Goal: Information Seeking & Learning: Learn about a topic

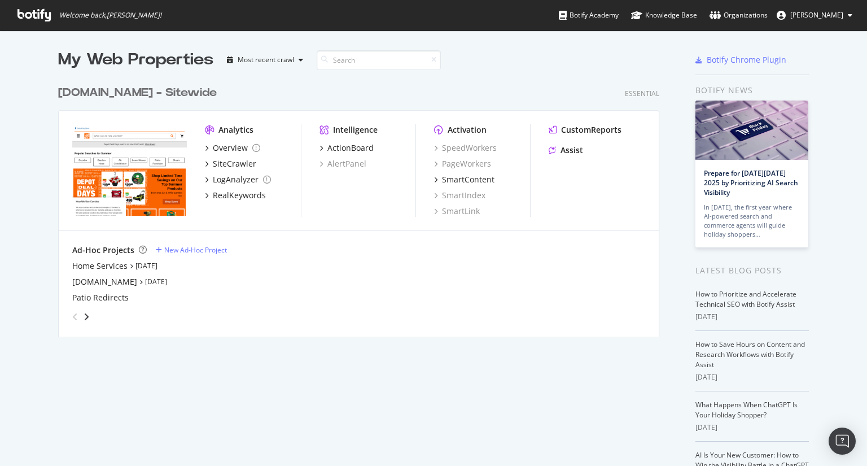
scroll to position [457, 849]
click at [38, 15] on icon at bounding box center [33, 15] width 33 height 12
click at [240, 152] on div "Overview" at bounding box center [230, 147] width 35 height 11
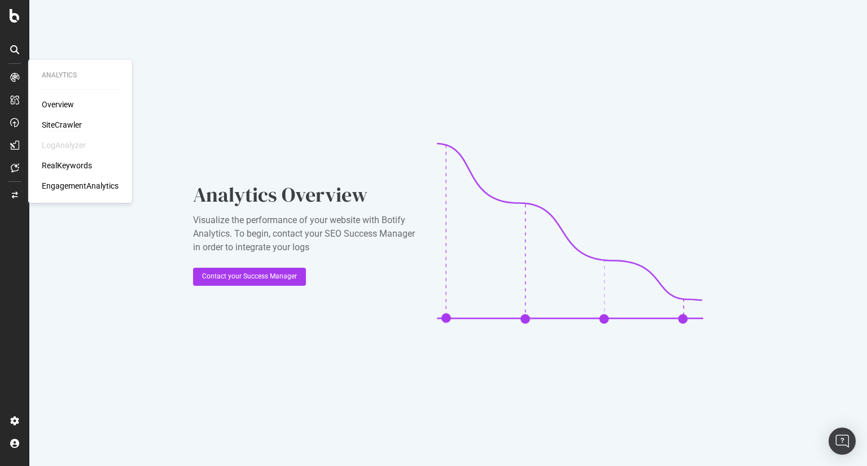
click at [71, 124] on div "SiteCrawler" at bounding box center [62, 124] width 40 height 11
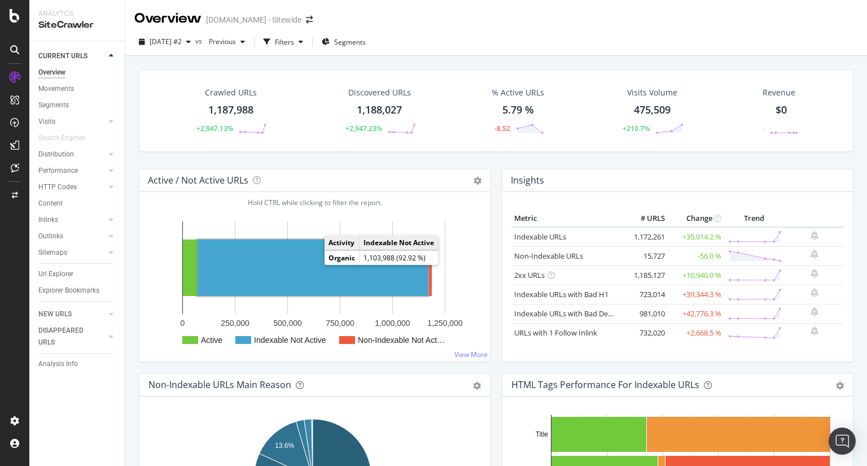
click at [313, 262] on rect "A chart." at bounding box center [313, 267] width 231 height 56
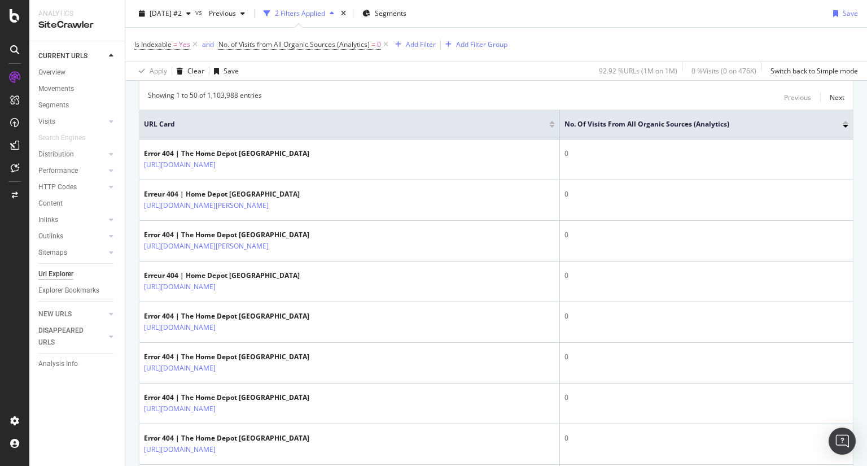
scroll to position [232, 0]
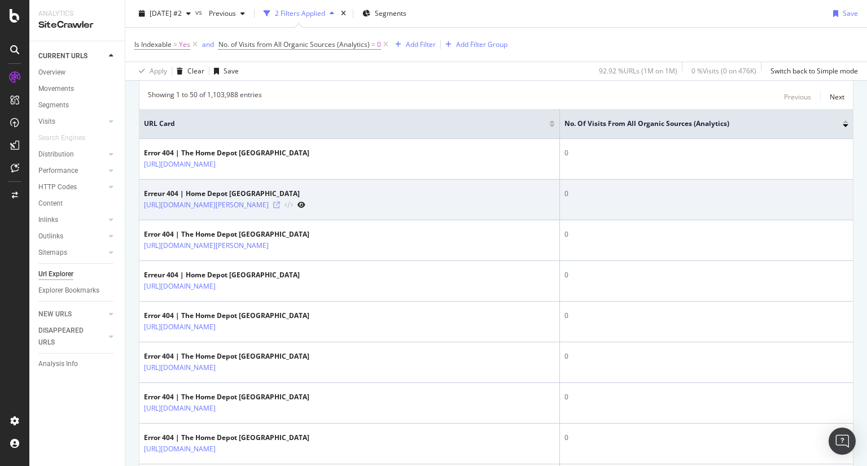
click at [280, 208] on icon at bounding box center [276, 204] width 7 height 7
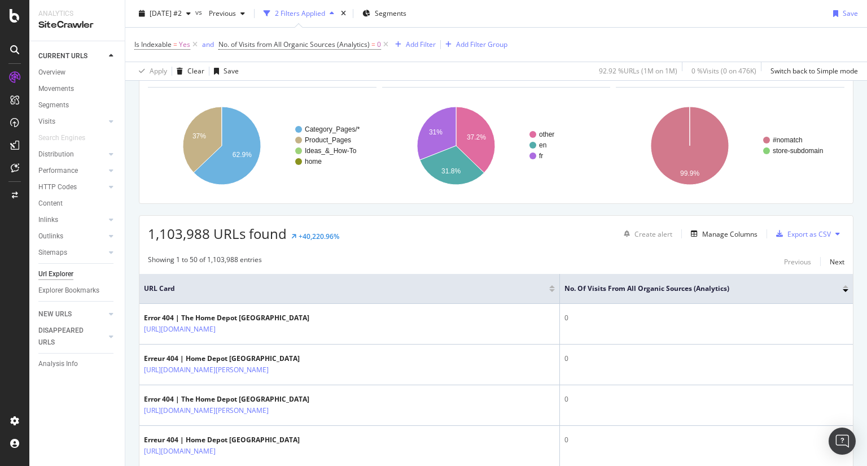
scroll to position [68, 0]
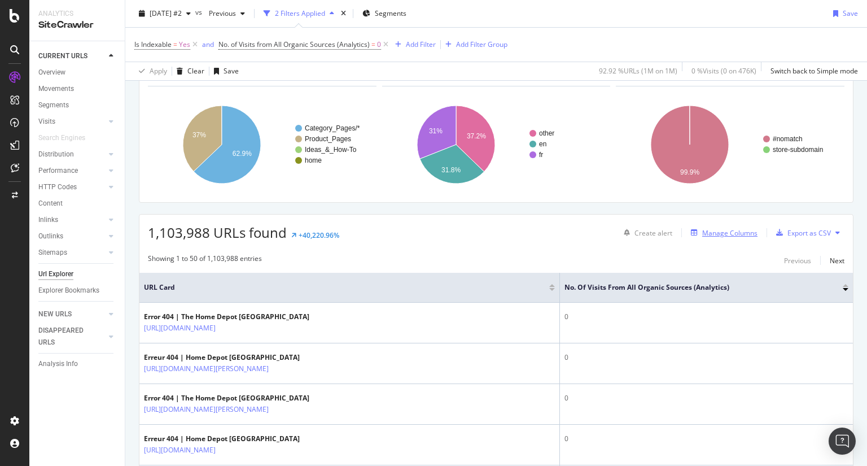
click at [722, 231] on div "Manage Columns" at bounding box center [729, 233] width 55 height 10
click at [702, 230] on div "Manage Columns" at bounding box center [729, 233] width 55 height 10
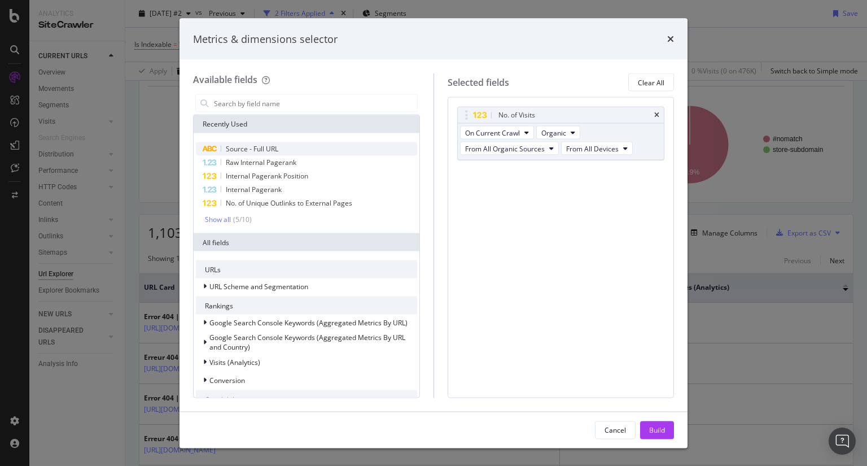
click at [279, 145] on div "Source - Full URL" at bounding box center [306, 149] width 221 height 14
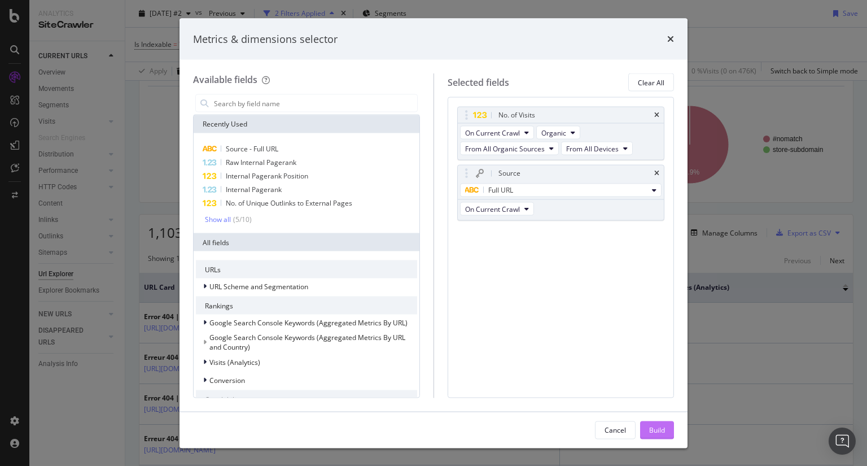
click at [664, 433] on div "Build" at bounding box center [657, 429] width 16 height 10
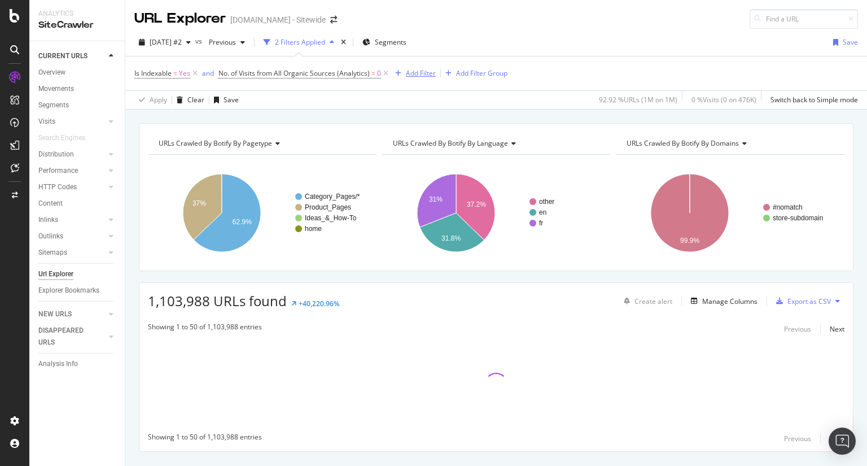
click at [426, 71] on div "Add Filter" at bounding box center [421, 73] width 30 height 10
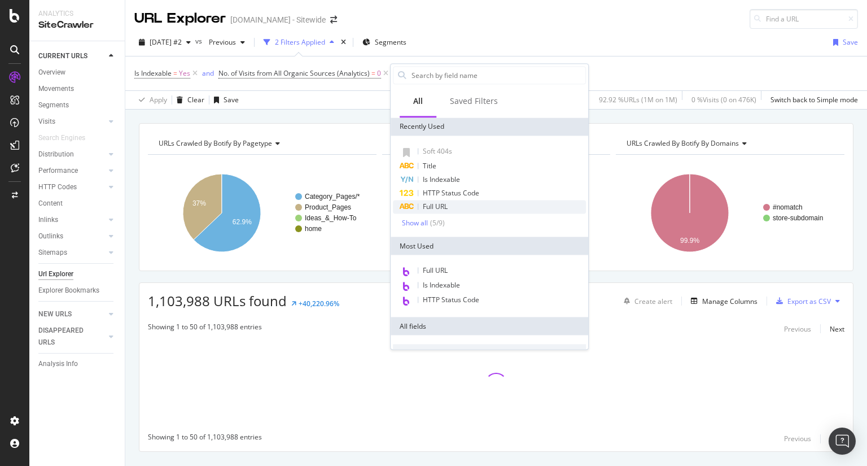
click at [466, 208] on div "Full URL" at bounding box center [489, 207] width 193 height 14
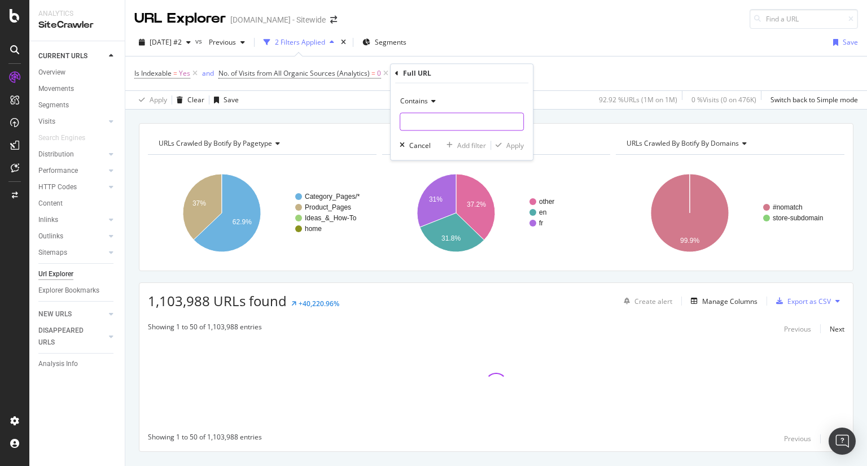
click at [446, 120] on input "text" at bounding box center [461, 122] width 123 height 18
type input "/en/"
click at [518, 146] on div "Apply" at bounding box center [514, 146] width 17 height 10
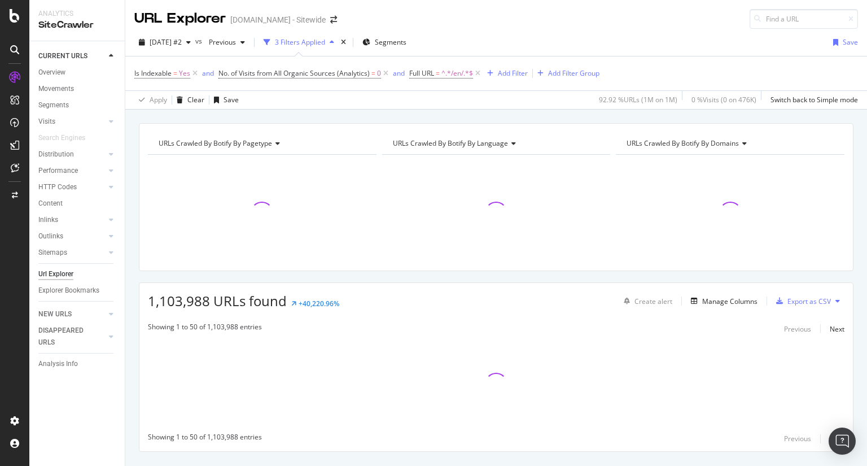
scroll to position [25, 0]
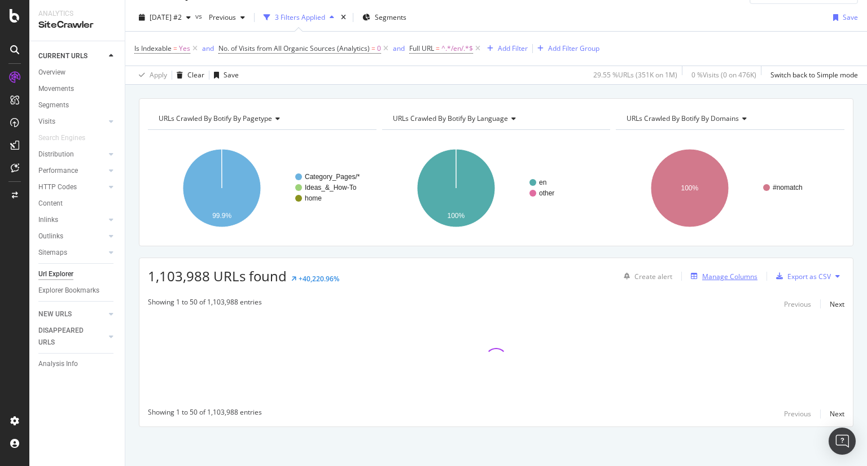
click at [735, 277] on div "Manage Columns" at bounding box center [729, 276] width 55 height 10
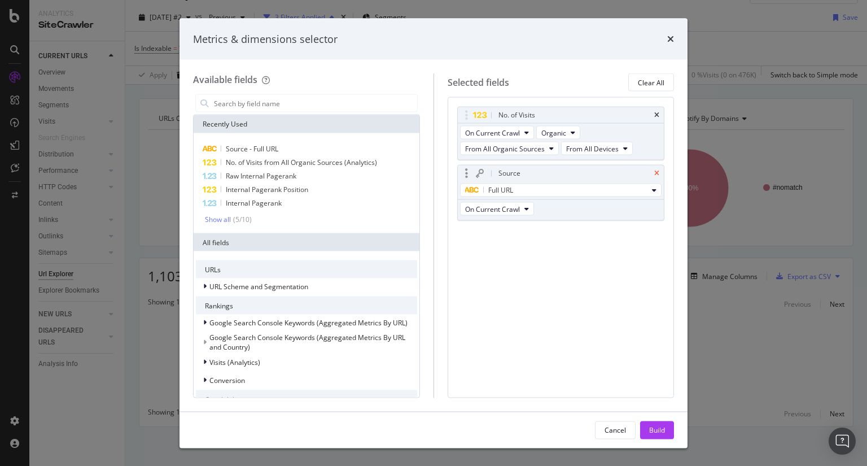
click at [657, 172] on icon "times" at bounding box center [656, 173] width 5 height 7
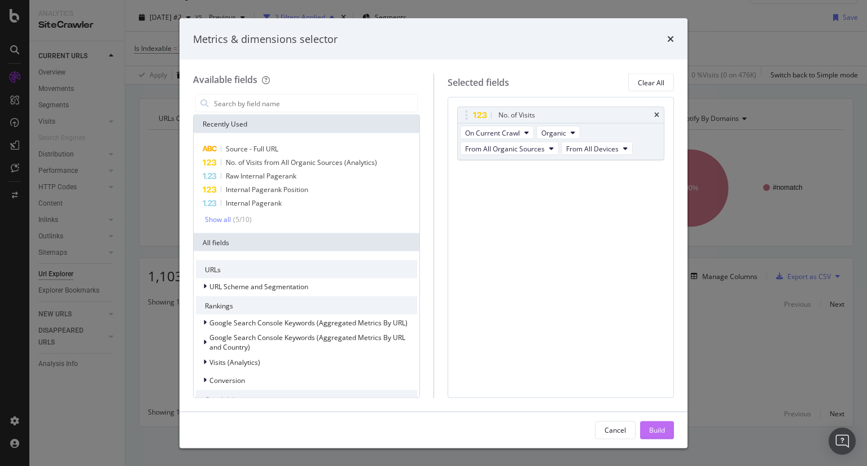
click at [664, 426] on div "Build" at bounding box center [657, 429] width 16 height 10
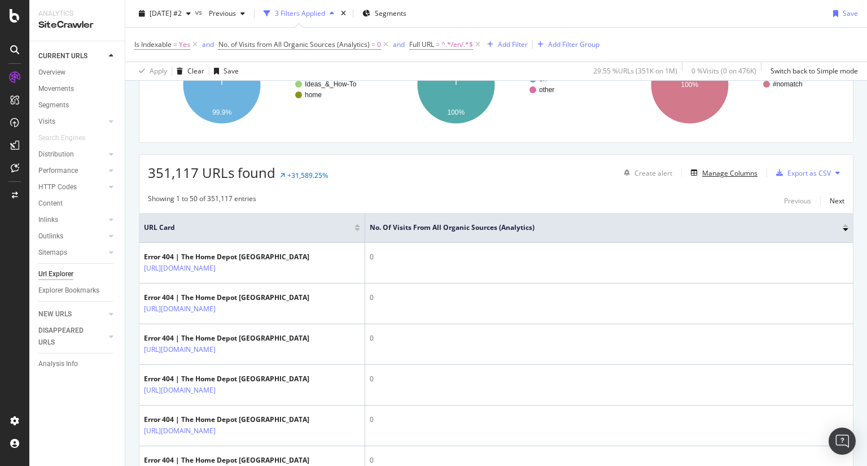
scroll to position [136, 0]
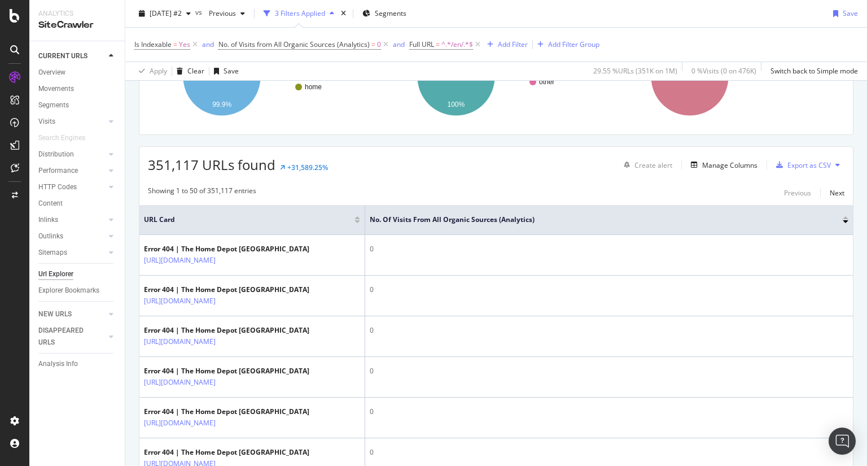
drag, startPoint x: 260, startPoint y: 260, endPoint x: 574, endPoint y: 168, distance: 327.7
click at [574, 168] on div "351,117 URLs found +31,589.25% Create alert Manage Columns Export as CSV" at bounding box center [495, 161] width 713 height 28
click at [719, 165] on div "Manage Columns" at bounding box center [729, 165] width 55 height 10
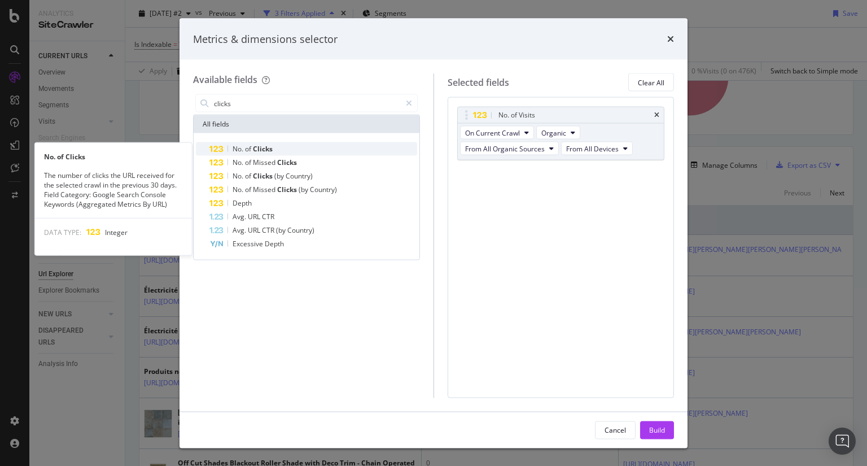
type input "clicks"
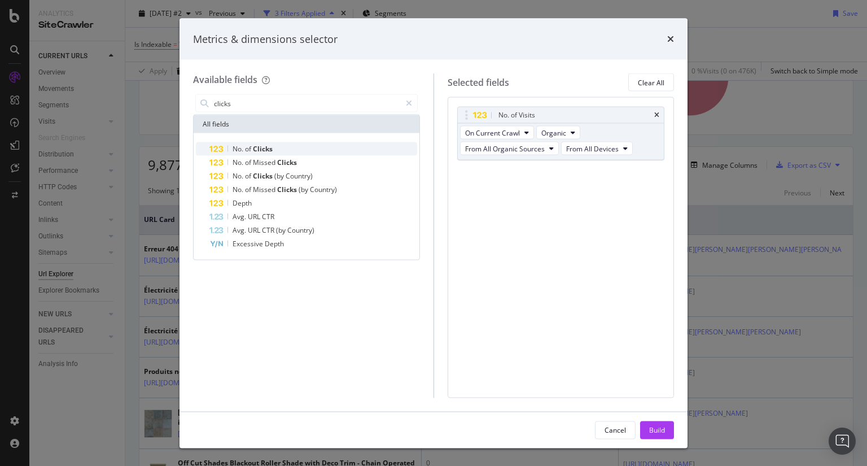
click at [275, 153] on div "No. of Clicks" at bounding box center [313, 149] width 208 height 14
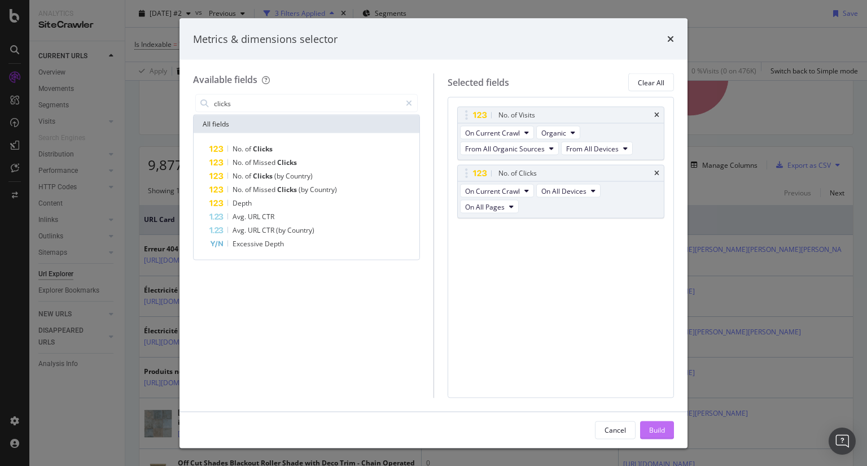
click at [665, 429] on button "Build" at bounding box center [657, 429] width 34 height 18
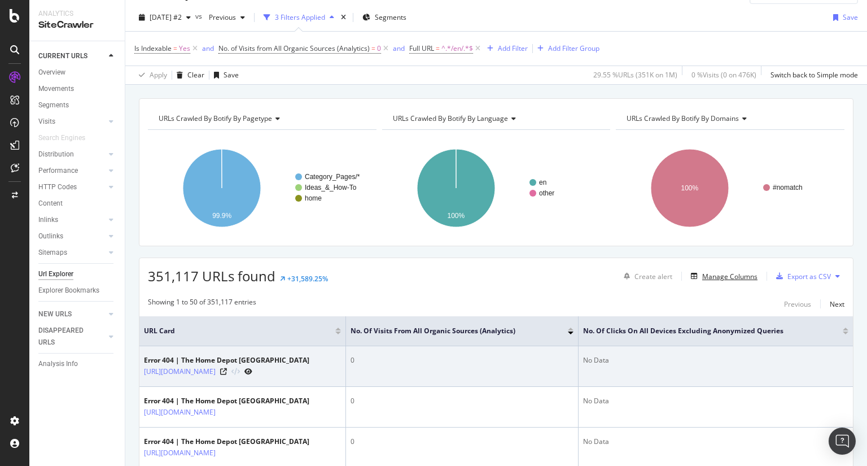
scroll to position [0, 3]
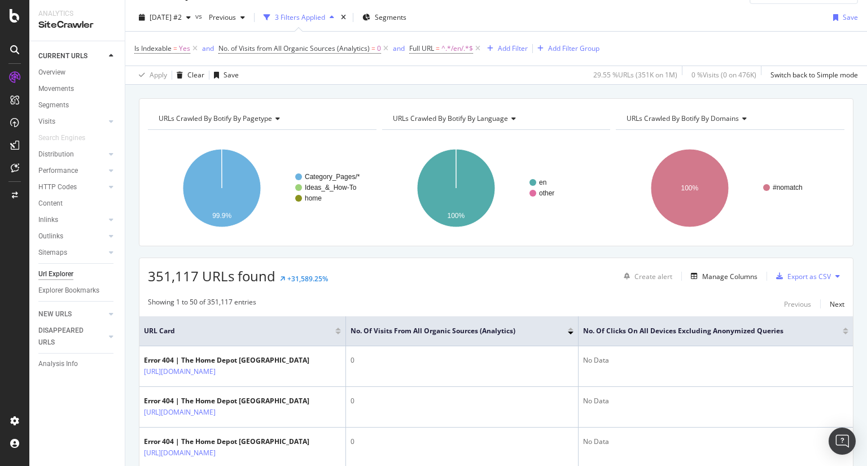
click at [843, 332] on div at bounding box center [846, 332] width 6 height 3
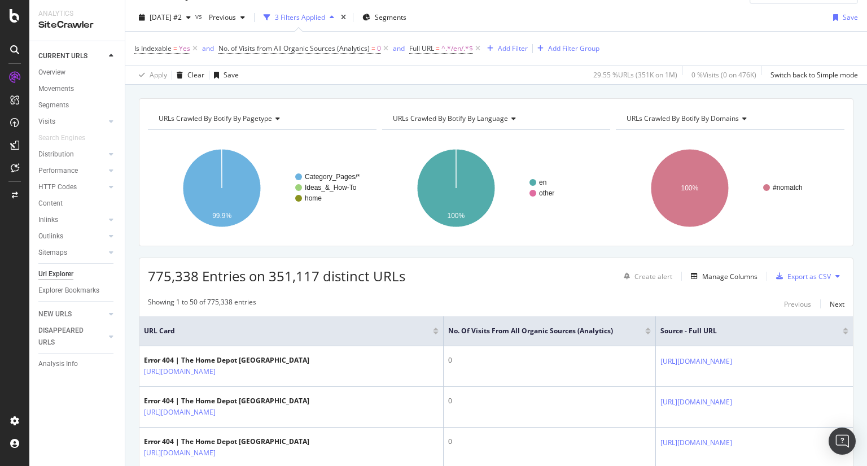
click at [645, 332] on div at bounding box center [648, 332] width 6 height 3
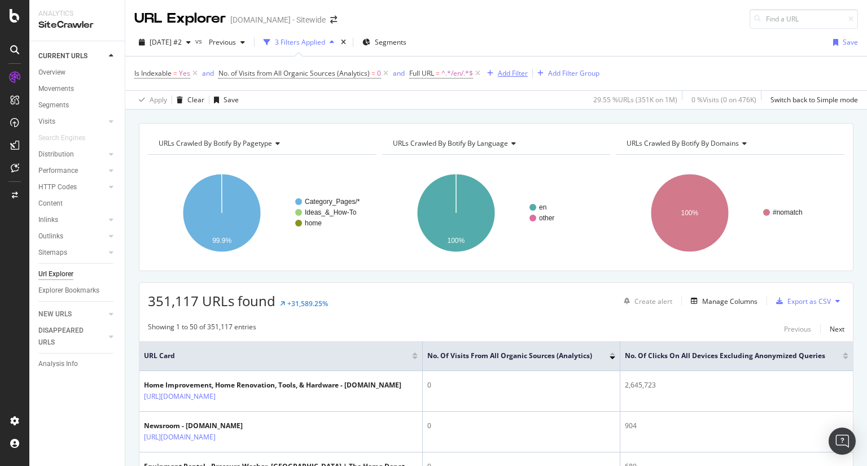
click at [515, 71] on div "Add Filter" at bounding box center [513, 73] width 30 height 10
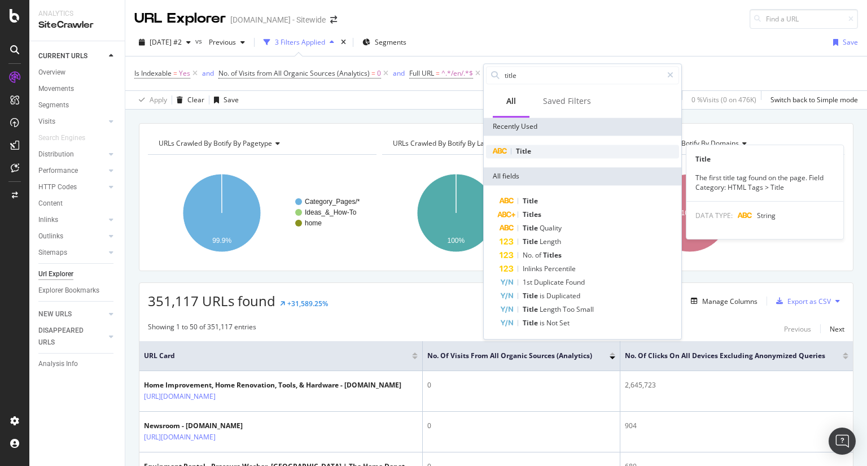
type input "title"
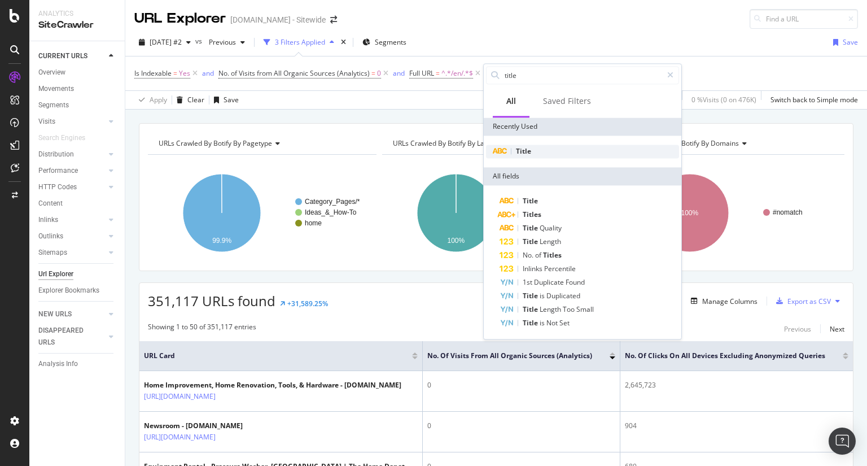
click at [544, 150] on div "Title" at bounding box center [582, 151] width 193 height 14
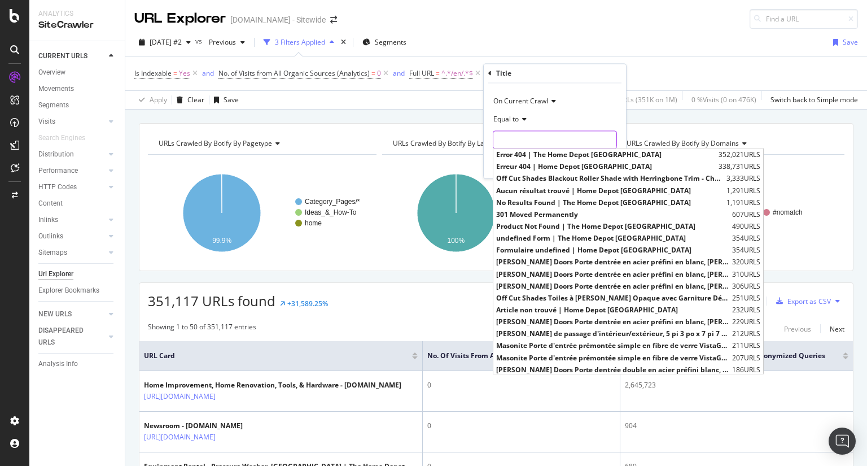
click at [525, 143] on input "text" at bounding box center [554, 140] width 123 height 18
click at [599, 152] on span "Error 404 | The Home Depot [GEOGRAPHIC_DATA]" at bounding box center [606, 155] width 220 height 10
type input "Error 404 | The Home Depot [GEOGRAPHIC_DATA]"
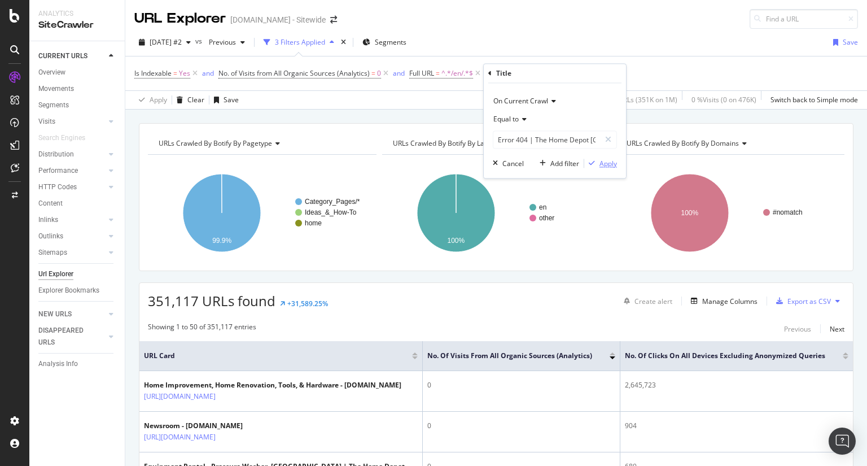
click at [611, 163] on div "Apply" at bounding box center [607, 164] width 17 height 10
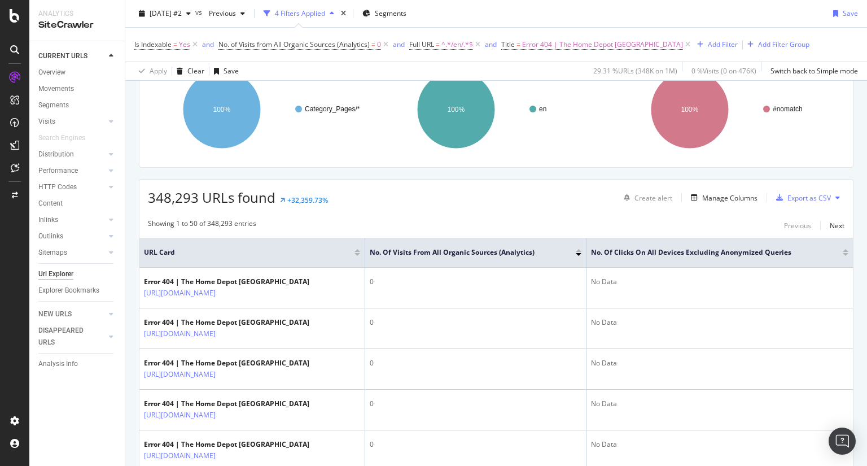
scroll to position [104, 0]
click at [578, 254] on div at bounding box center [579, 253] width 6 height 3
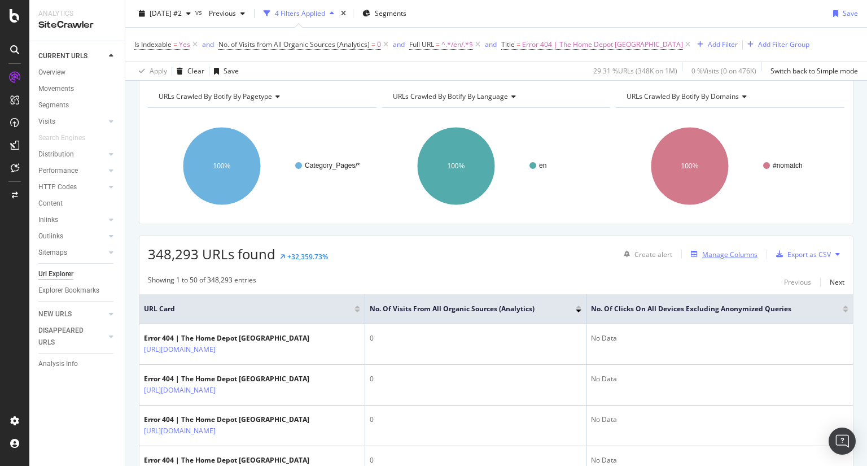
scroll to position [46, 0]
click at [687, 249] on div "Manage Columns" at bounding box center [721, 254] width 71 height 12
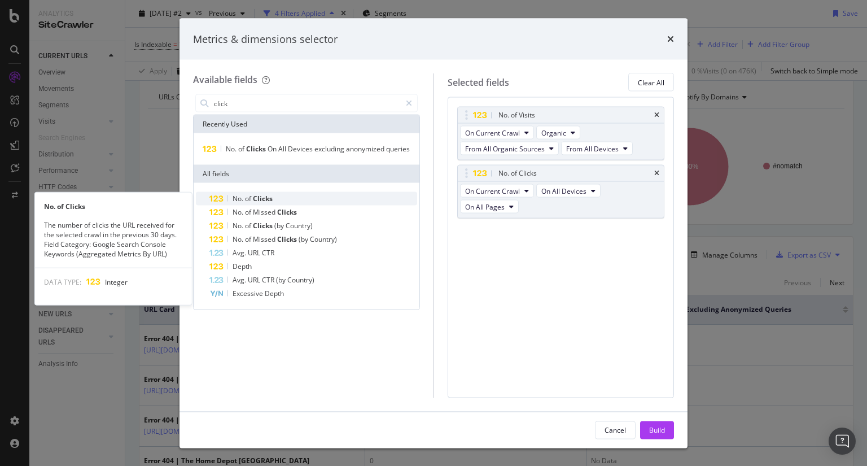
type input "click"
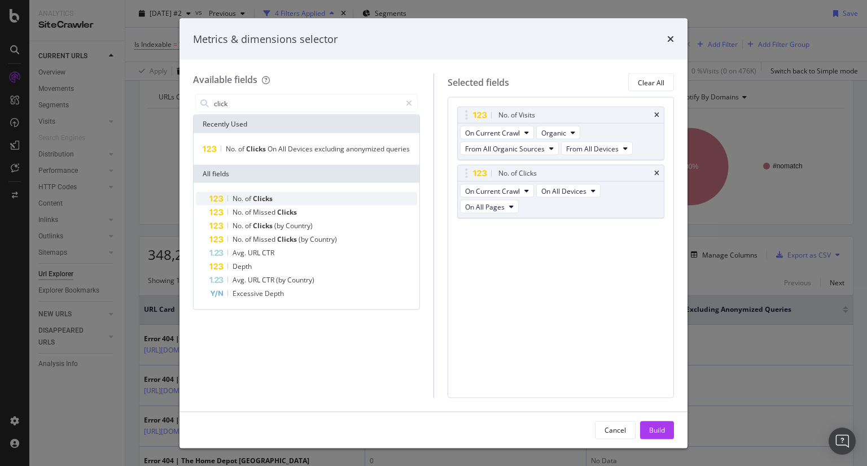
click at [278, 199] on div "No. of Clicks" at bounding box center [313, 199] width 208 height 14
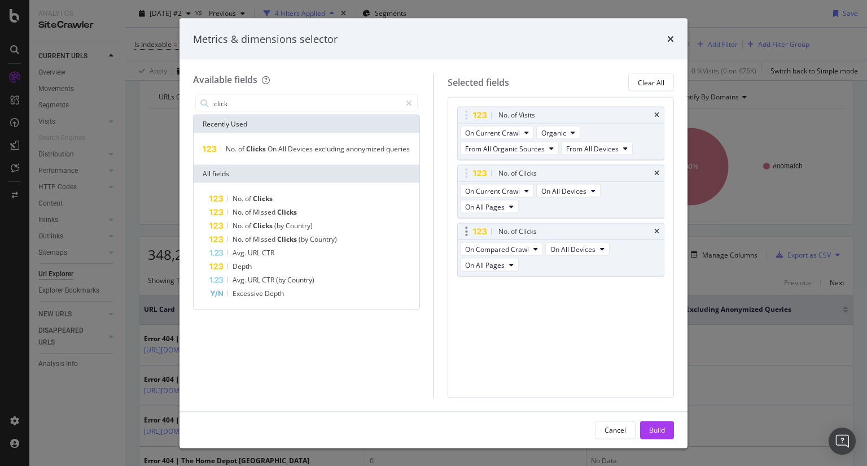
click at [661, 224] on div "No. of Clicks" at bounding box center [561, 232] width 207 height 16
click at [656, 228] on icon "times" at bounding box center [656, 231] width 5 height 7
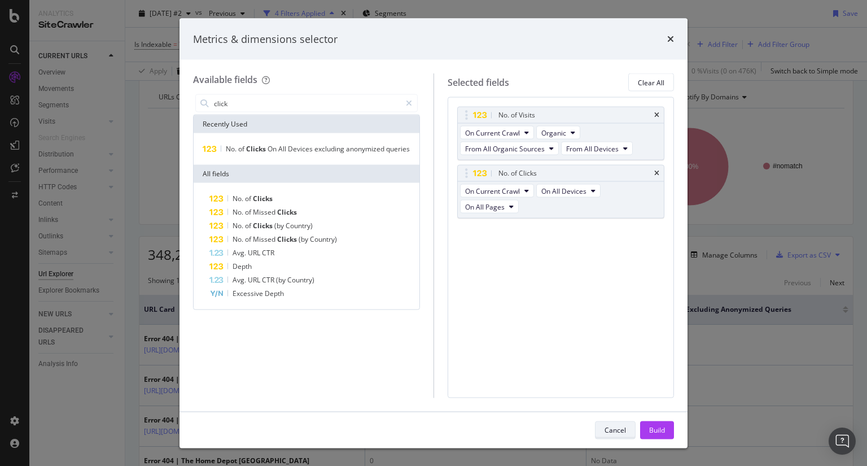
click at [623, 432] on div "Cancel" at bounding box center [614, 429] width 21 height 10
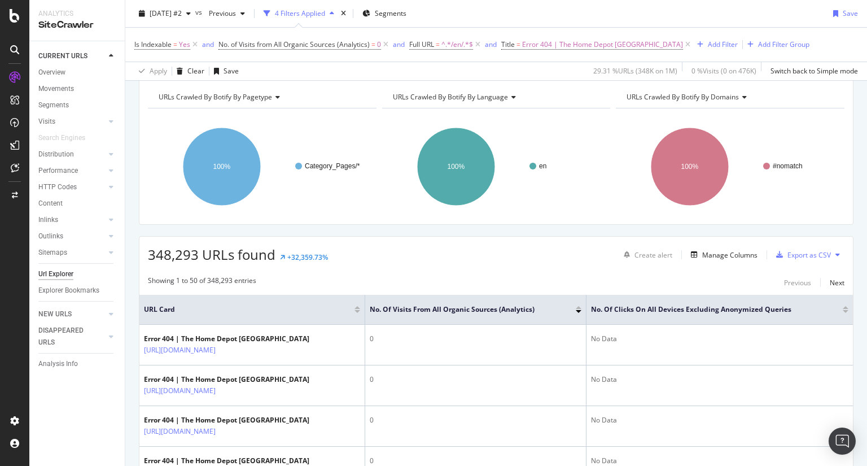
click at [843, 310] on div at bounding box center [846, 311] width 6 height 3
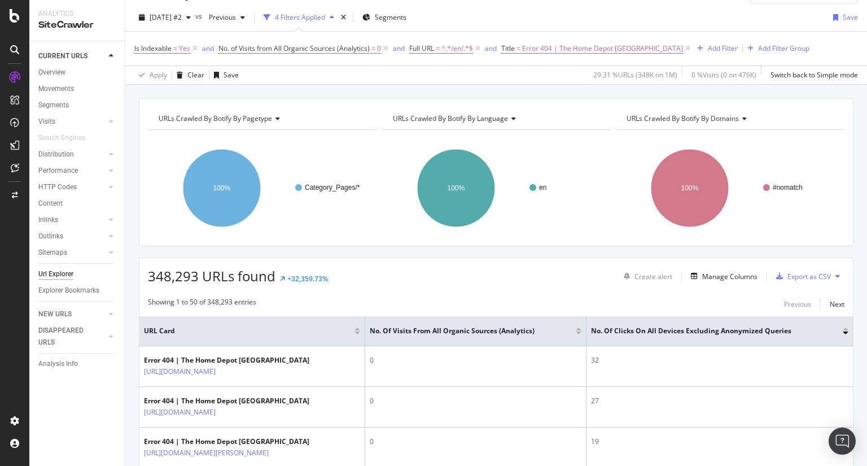
scroll to position [46, 0]
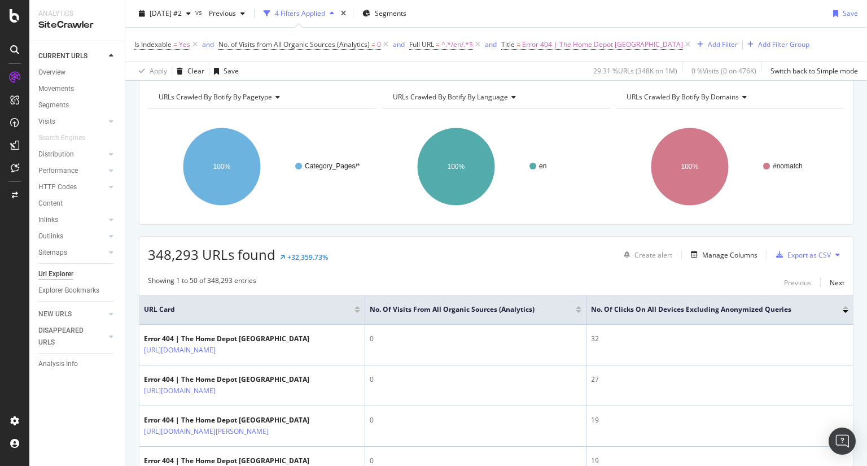
drag, startPoint x: 260, startPoint y: 356, endPoint x: 529, endPoint y: 257, distance: 286.8
click at [529, 257] on div "348,293 URLs found +32,359.73% Create alert Manage Columns Export as CSV" at bounding box center [495, 250] width 713 height 28
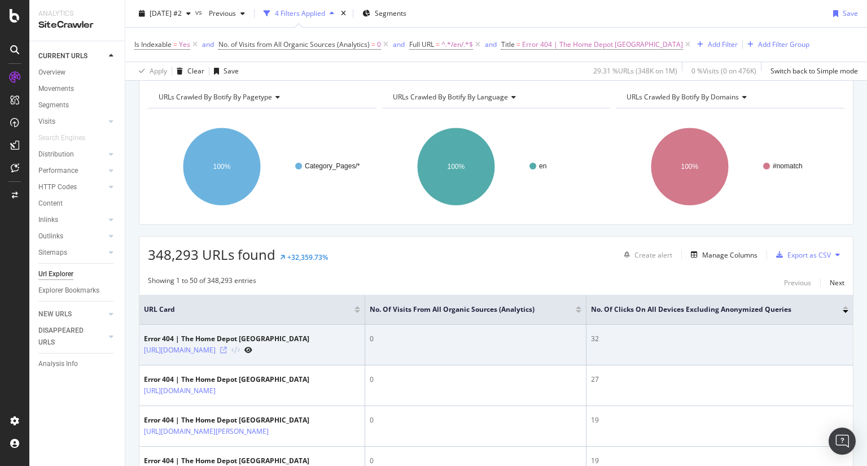
click at [227, 353] on icon at bounding box center [223, 350] width 7 height 7
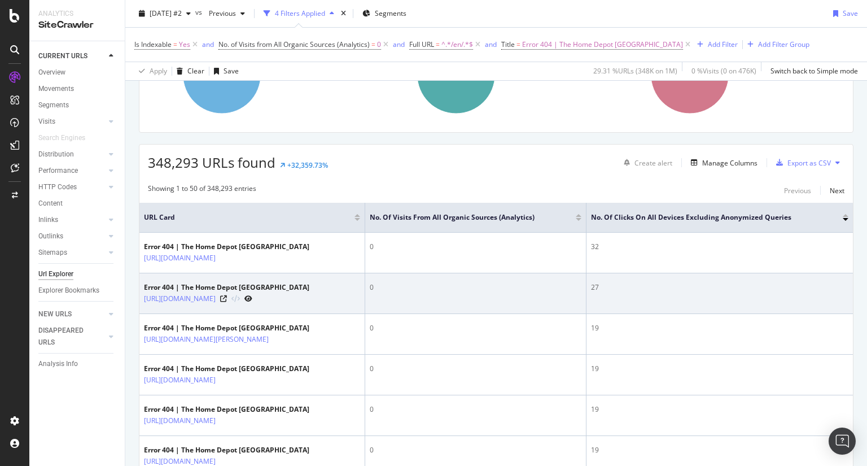
scroll to position [139, 0]
click at [227, 301] on icon at bounding box center [223, 297] width 7 height 7
